Goal: Information Seeking & Learning: Learn about a topic

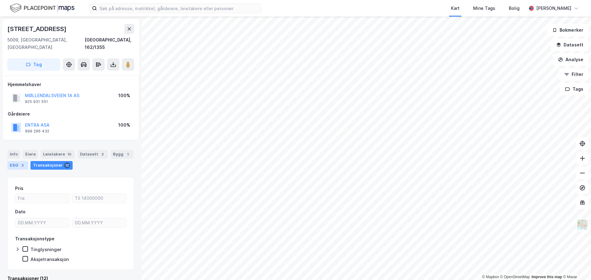
click at [12, 161] on div "ESG 3" at bounding box center [17, 165] width 21 height 9
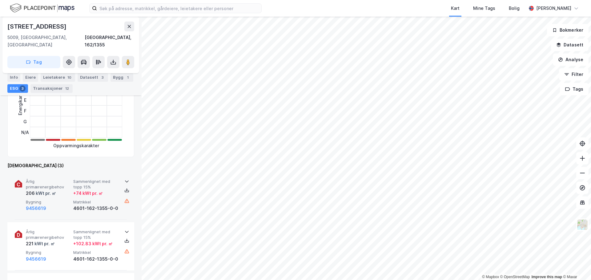
scroll to position [185, 0]
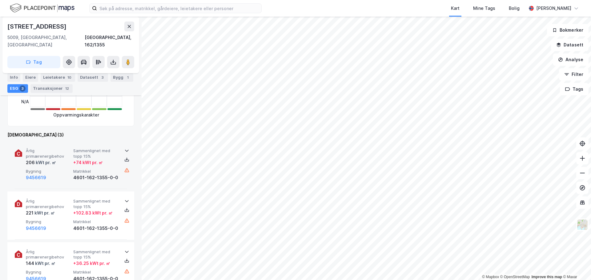
click at [99, 159] on div "+ 74 kWt pr. ㎡" at bounding box center [88, 162] width 30 height 7
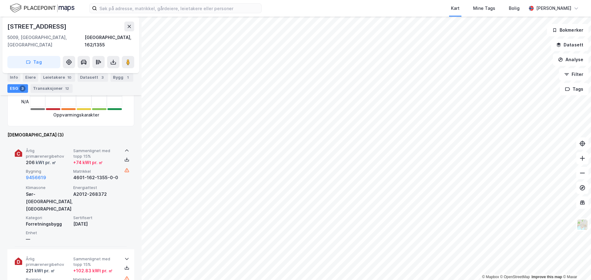
click at [99, 159] on div "+ 74 kWt pr. ㎡" at bounding box center [88, 162] width 30 height 7
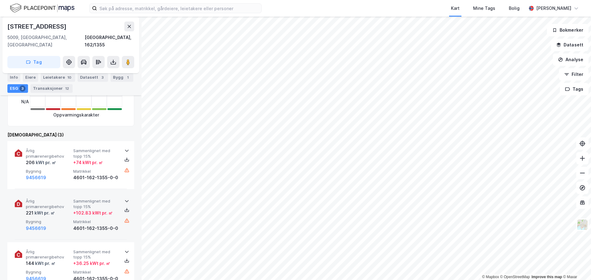
click at [105, 210] on div "+ 102.83 kWt pr. ㎡" at bounding box center [92, 213] width 39 height 7
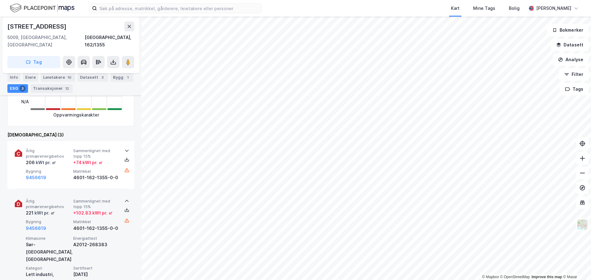
click at [105, 210] on div "+ 102.83 kWt pr. ㎡" at bounding box center [92, 213] width 39 height 7
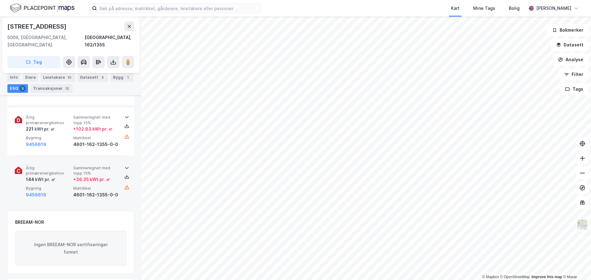
scroll to position [277, 0]
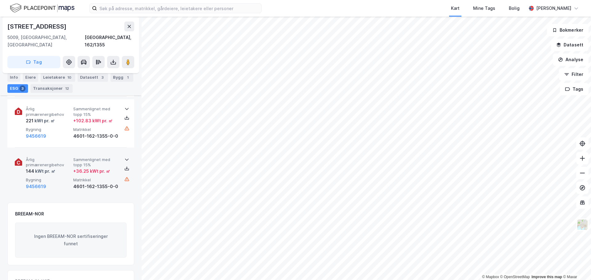
click at [106, 160] on span "Sammenlignet med topp 15%" at bounding box center [95, 162] width 45 height 11
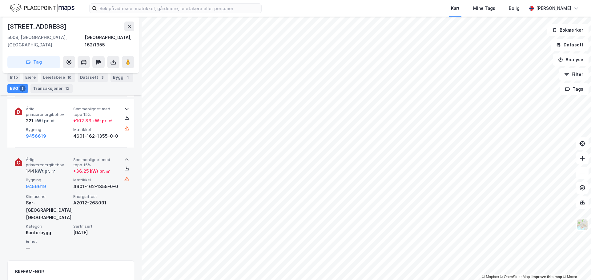
click at [106, 160] on span "Sammenlignet med topp 15%" at bounding box center [95, 162] width 45 height 11
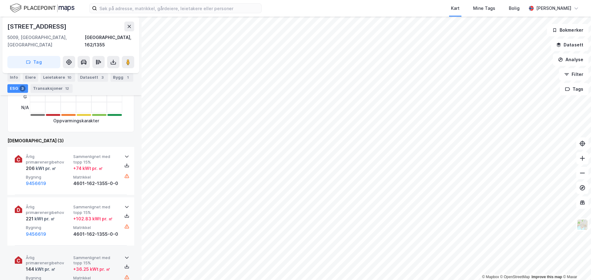
scroll to position [185, 0]
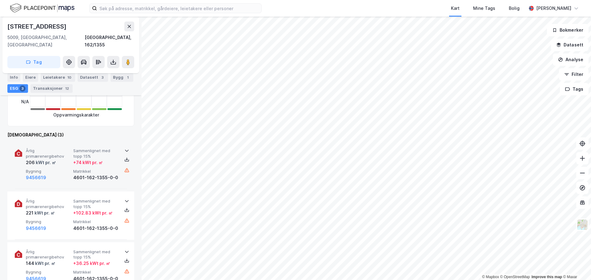
click at [112, 159] on div "+ 74 kWt pr. ㎡" at bounding box center [95, 162] width 45 height 7
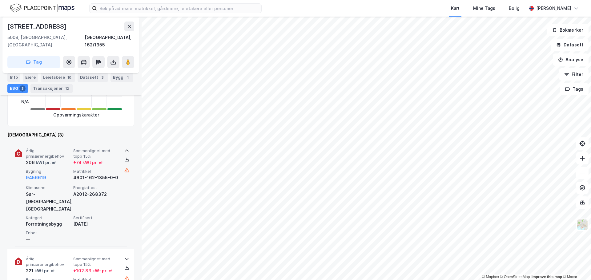
click at [109, 159] on div "+ 74 kWt pr. ㎡" at bounding box center [95, 162] width 45 height 7
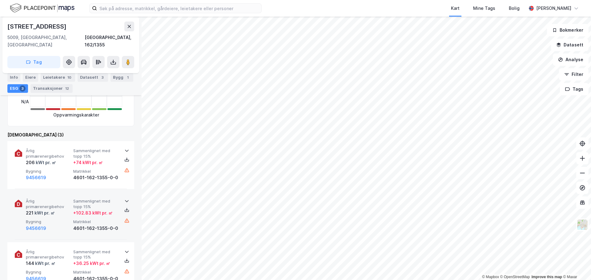
click at [111, 210] on div "+ 102.83 kWt pr. ㎡" at bounding box center [92, 213] width 39 height 7
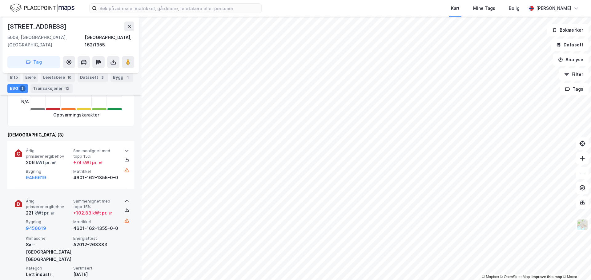
click at [111, 210] on div "+ 102.83 kWt pr. ㎡" at bounding box center [92, 213] width 39 height 7
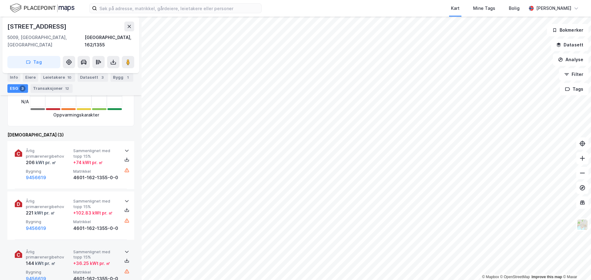
click at [108, 260] on div "+ 36.25 kWt pr. ㎡" at bounding box center [91, 263] width 37 height 7
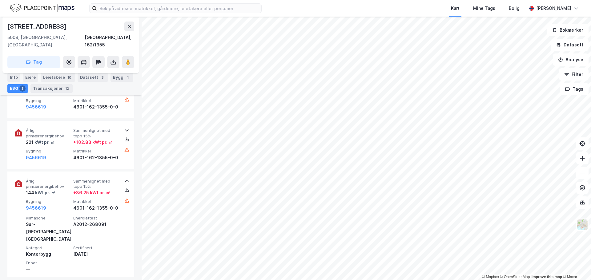
scroll to position [246, 0]
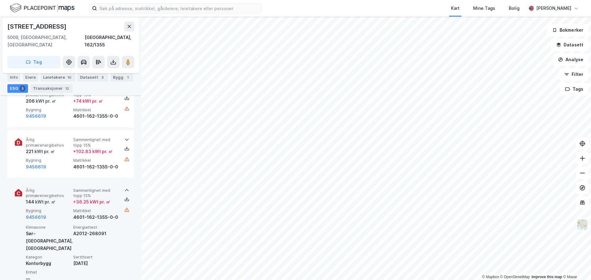
click at [117, 220] on div "Årlig primærenergibehov 144 kWt pr. ㎡ Sammenlignet med topp 15% + 36.25 kWt pr.…" at bounding box center [71, 234] width 112 height 106
